Goal: Task Accomplishment & Management: Manage account settings

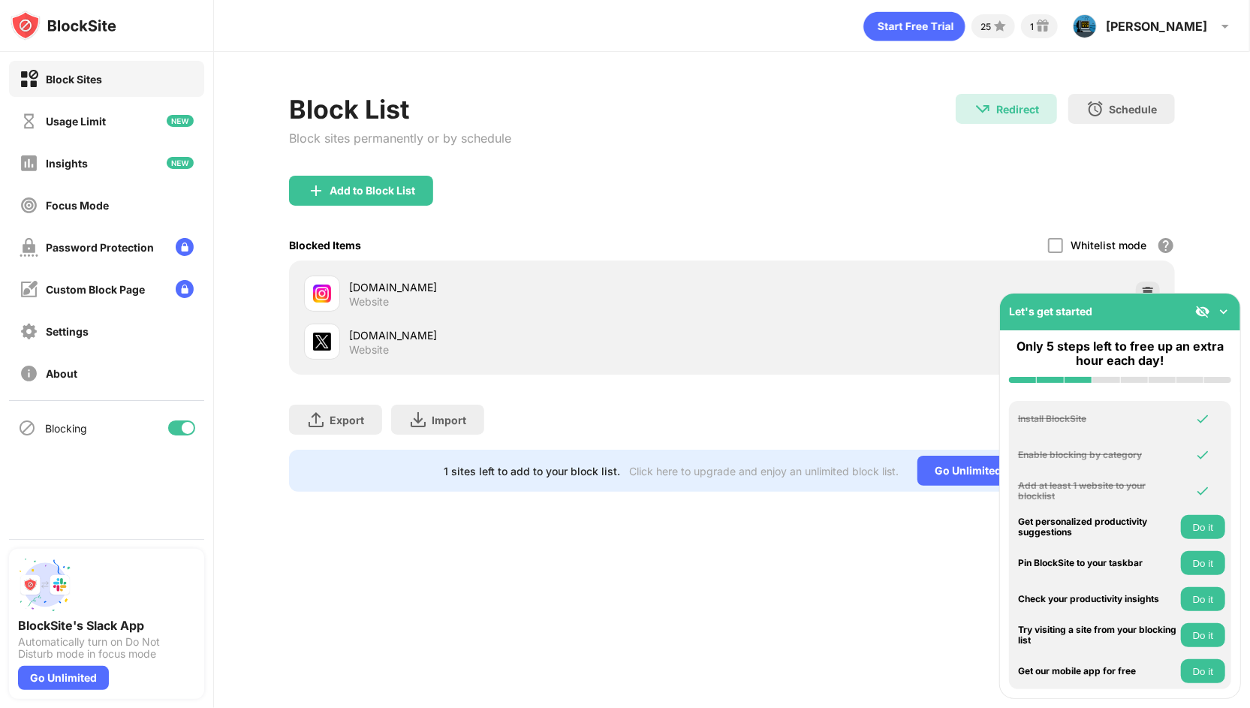
click at [1231, 309] on img at bounding box center [1223, 311] width 15 height 15
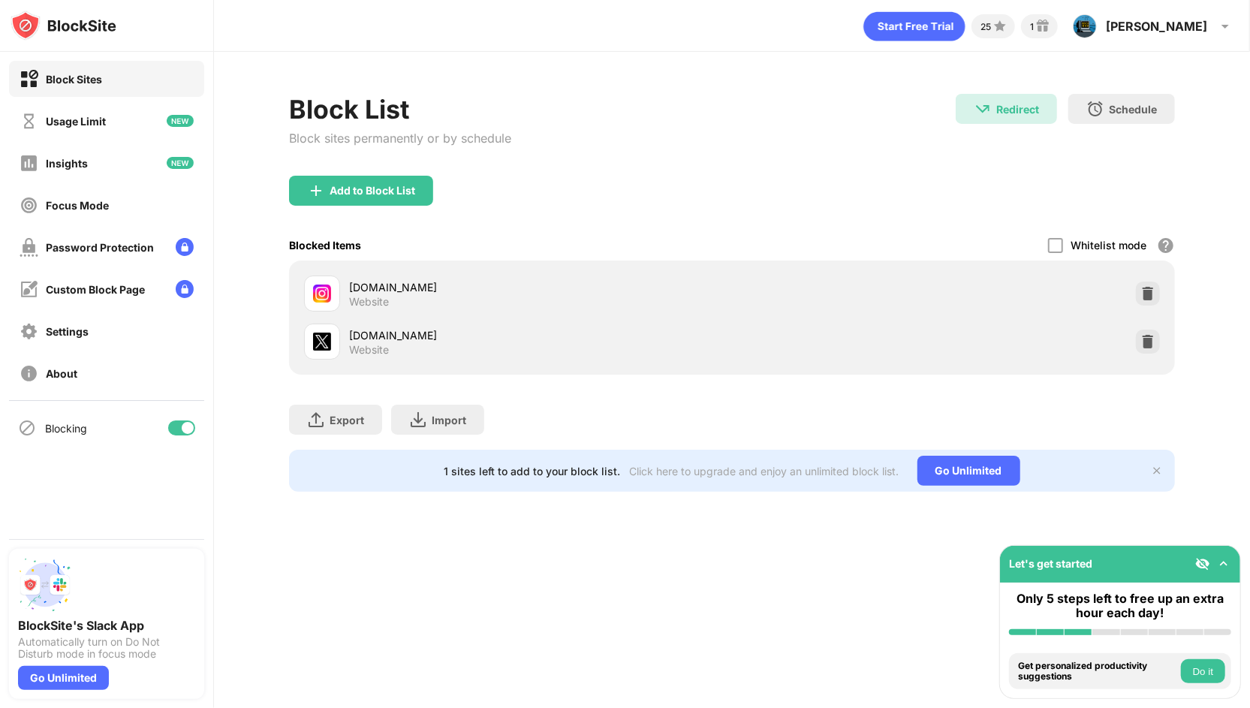
click at [1153, 338] on img at bounding box center [1147, 341] width 15 height 15
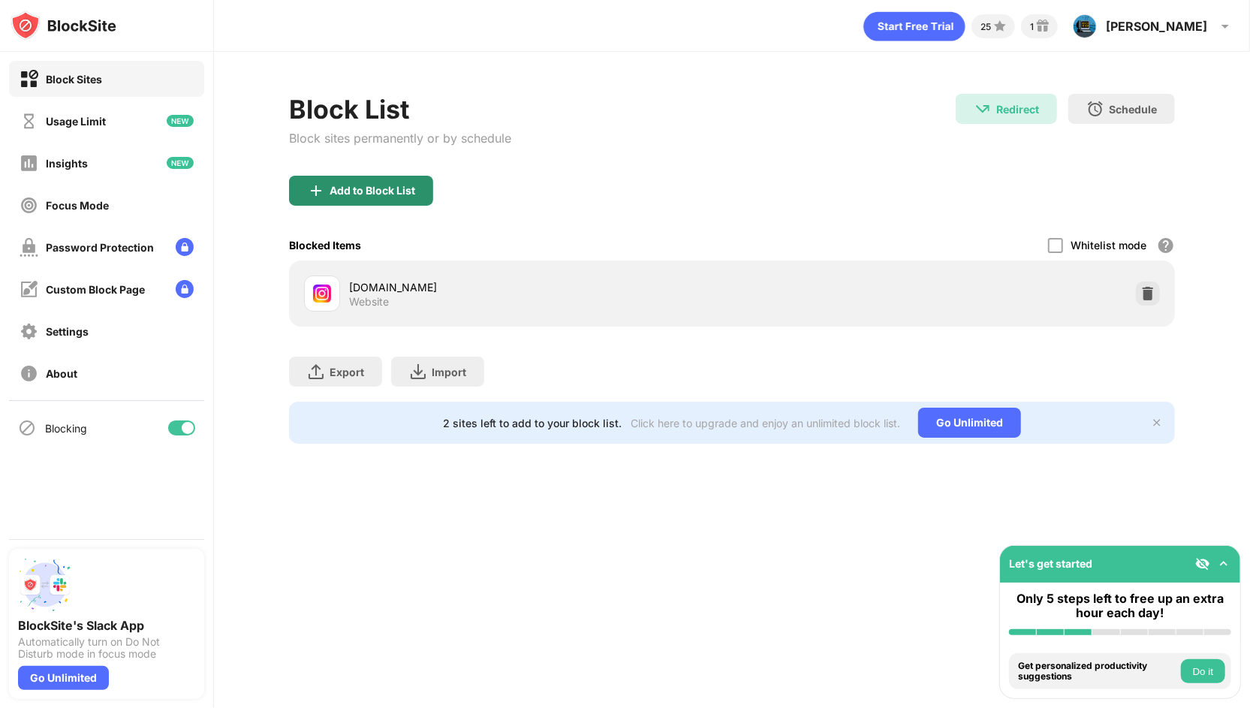
click at [387, 188] on div "Add to Block List" at bounding box center [373, 191] width 86 height 12
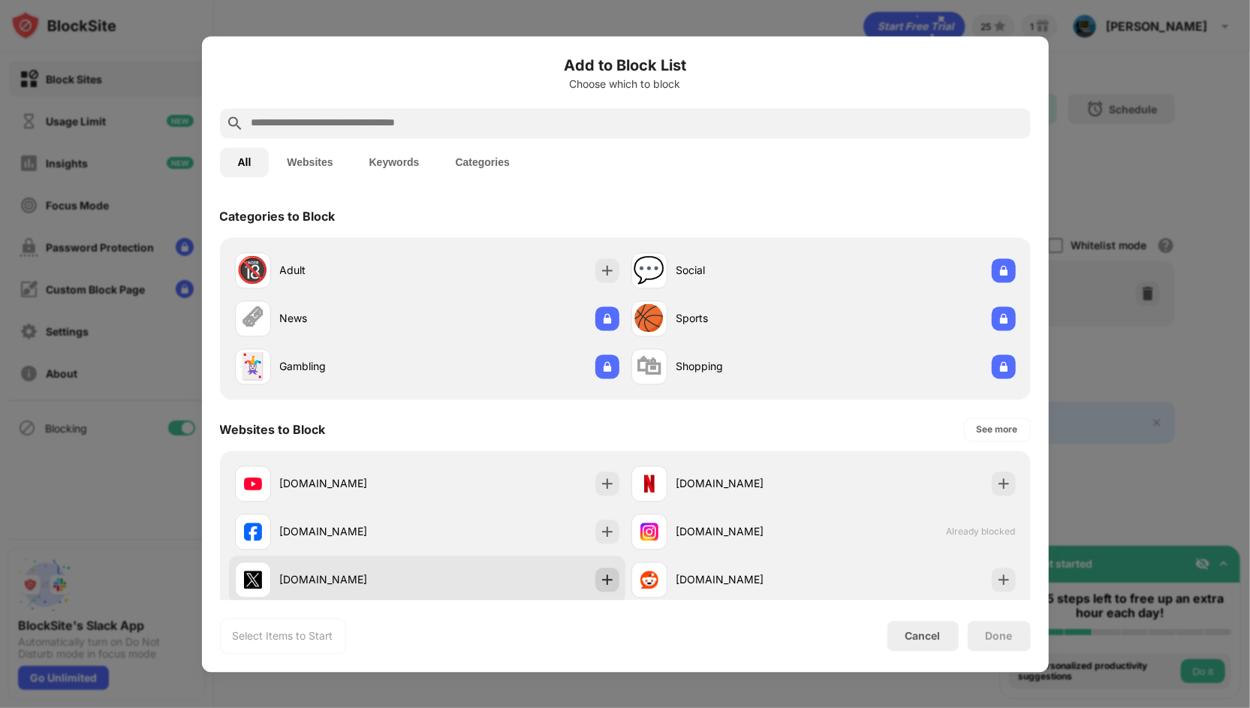
click at [607, 574] on img at bounding box center [607, 579] width 15 height 15
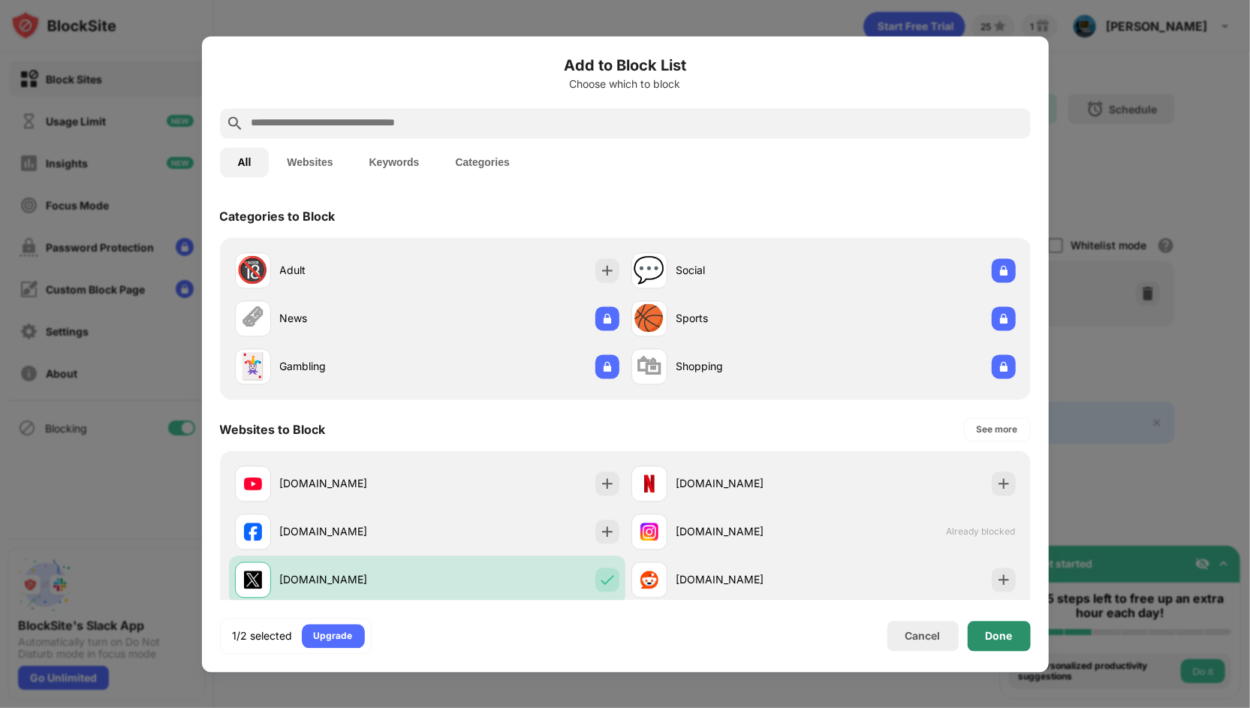
click at [1005, 640] on div "Done" at bounding box center [999, 636] width 27 height 12
